Goal: Task Accomplishment & Management: Manage account settings

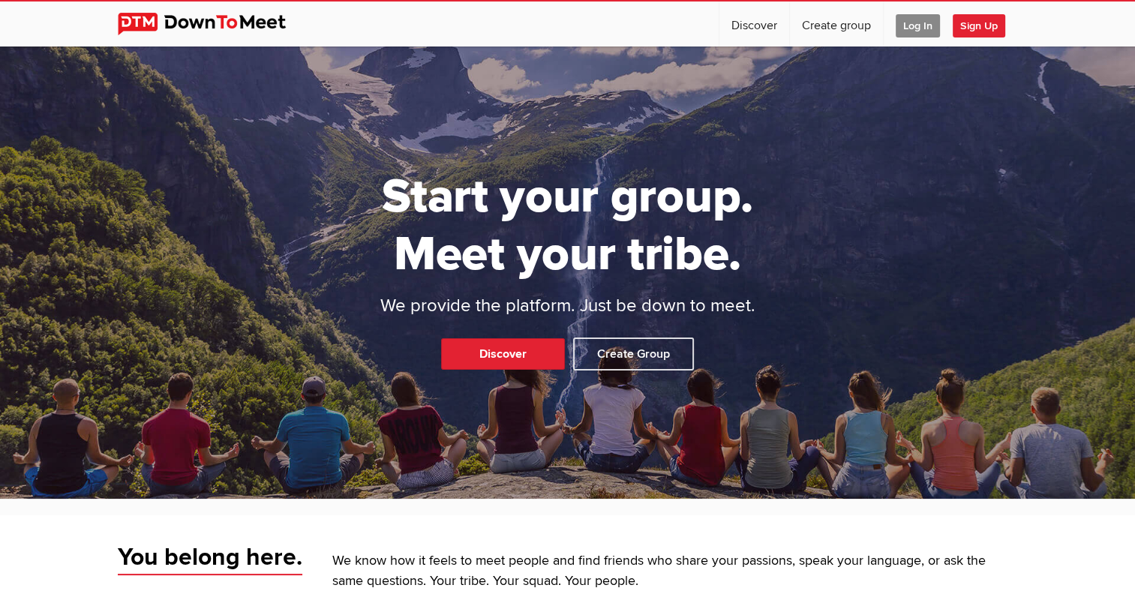
click at [929, 22] on span "Log In" at bounding box center [918, 25] width 44 height 23
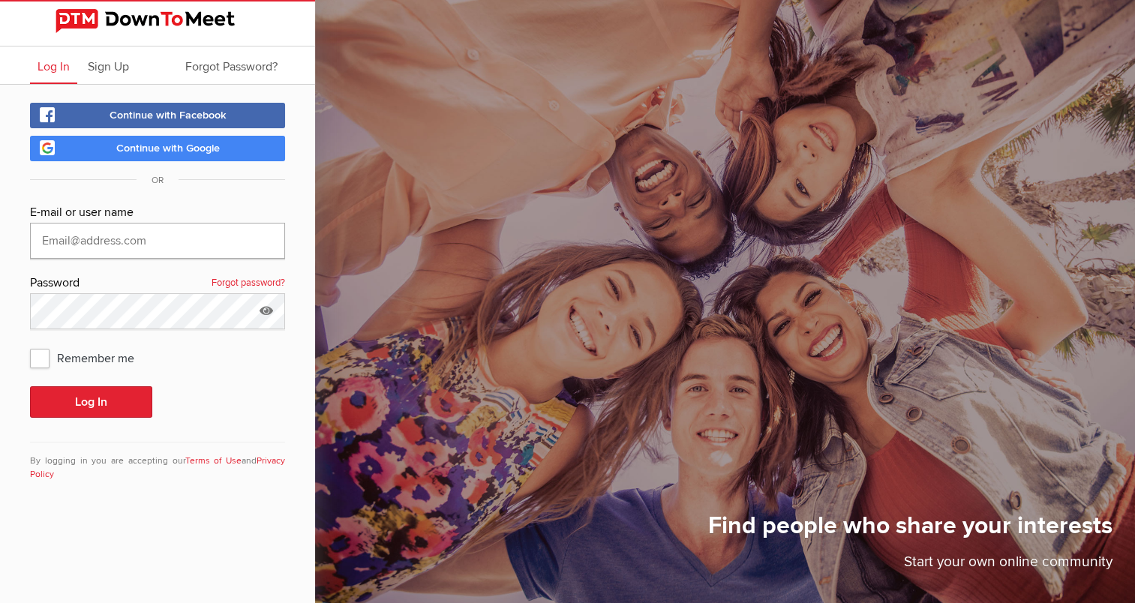
type input "[EMAIL_ADDRESS][DOMAIN_NAME]"
click at [43, 363] on span "Remember me" at bounding box center [89, 357] width 119 height 27
click at [30, 344] on input "Remember me" at bounding box center [29, 344] width 1 height 1
checkbox input "true"
click at [72, 393] on button "Log In" at bounding box center [91, 402] width 122 height 32
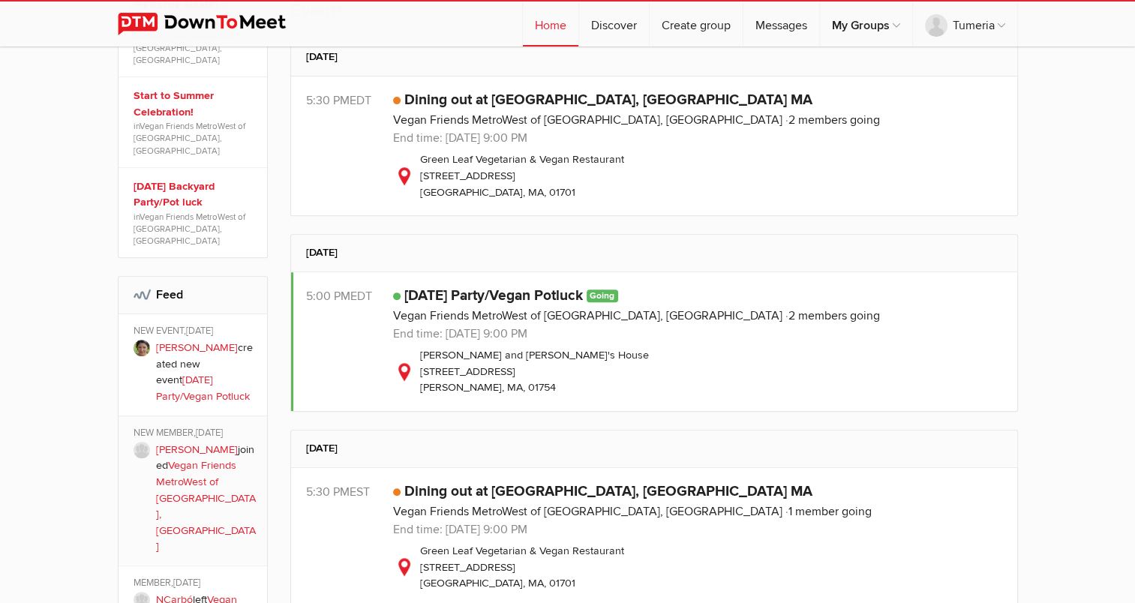
scroll to position [500, 0]
